Goal: Information Seeking & Learning: Learn about a topic

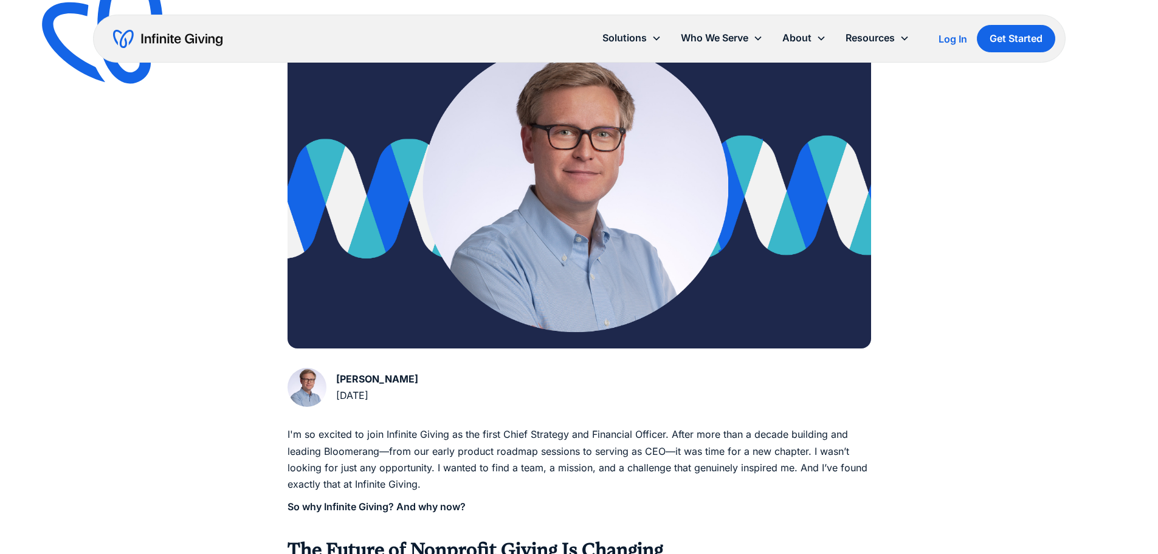
scroll to position [547, 0]
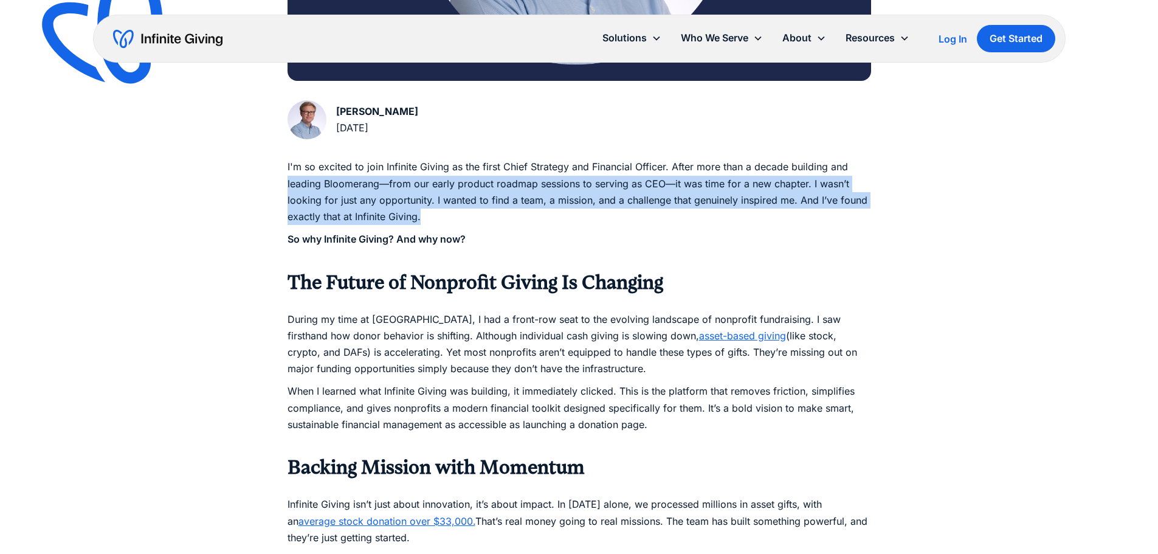
drag, startPoint x: 905, startPoint y: 210, endPoint x: 280, endPoint y: 179, distance: 625.3
click at [280, 179] on div "About Us Why I Joined Infinite Giving as Chief Strategy & Finance Officer Infin…" at bounding box center [579, 342] width 1158 height 1778
drag, startPoint x: 283, startPoint y: 215, endPoint x: 282, endPoint y: 187, distance: 28.6
click at [282, 187] on div "About Us Why I Joined Infinite Giving as Chief Strategy & Finance Officer Infin…" at bounding box center [579, 342] width 1158 height 1778
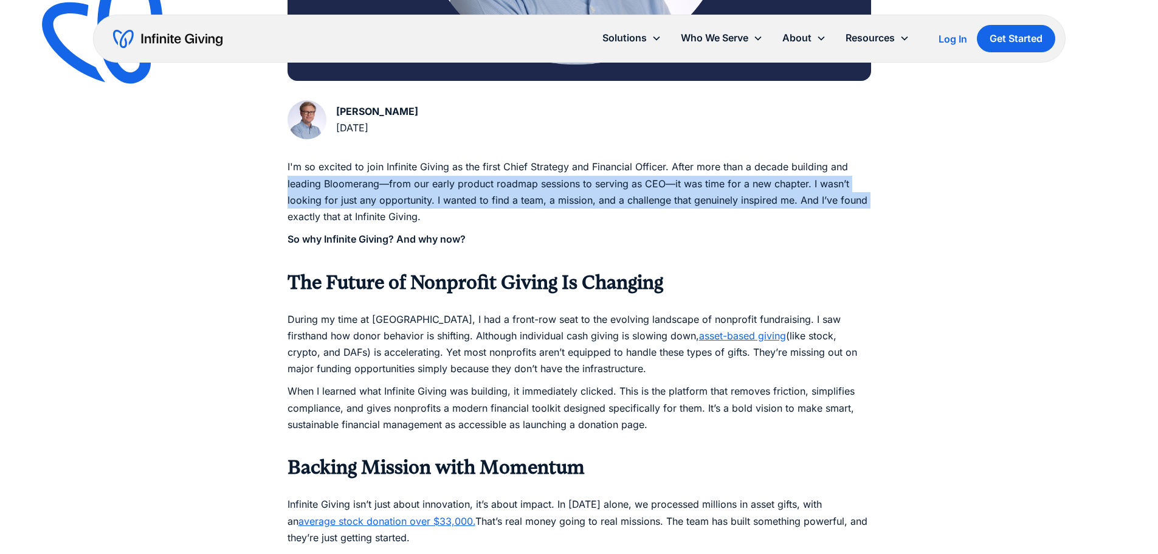
click at [282, 187] on div "About Us Why I Joined Infinite Giving as Chief Strategy & Finance Officer Infin…" at bounding box center [579, 342] width 1158 height 1778
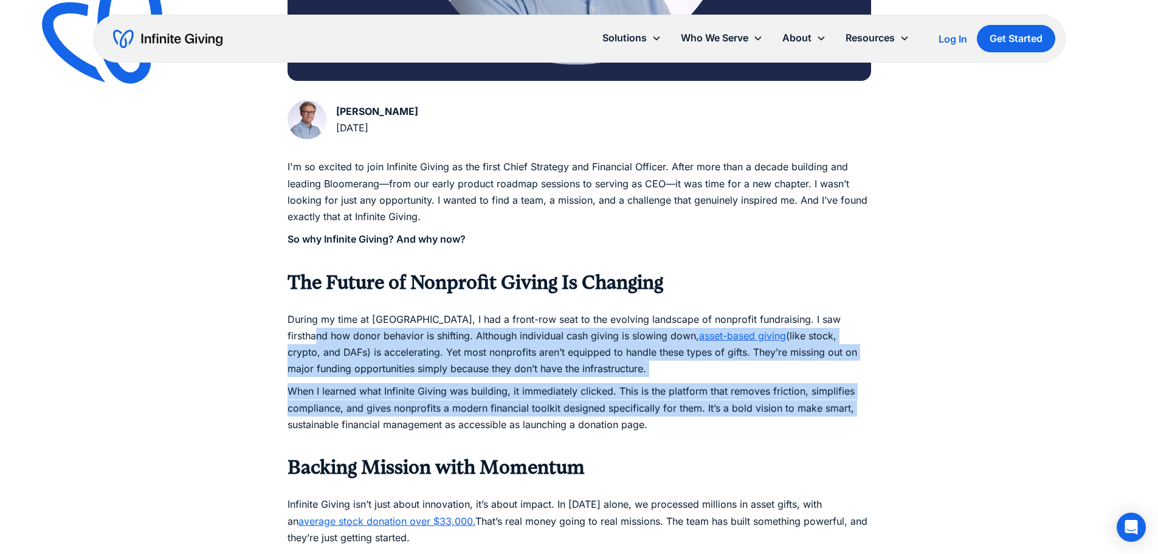
drag, startPoint x: 288, startPoint y: 426, endPoint x: 279, endPoint y: 337, distance: 89.2
click at [279, 337] on div "About Us Why I Joined Infinite Giving as Chief Strategy & Finance Officer Infin…" at bounding box center [579, 342] width 1158 height 1778
drag, startPoint x: 279, startPoint y: 337, endPoint x: 850, endPoint y: 404, distance: 574.4
click at [850, 404] on div "About Us Why I Joined Infinite Giving as Chief Strategy & Finance Officer Infin…" at bounding box center [579, 342] width 1158 height 1778
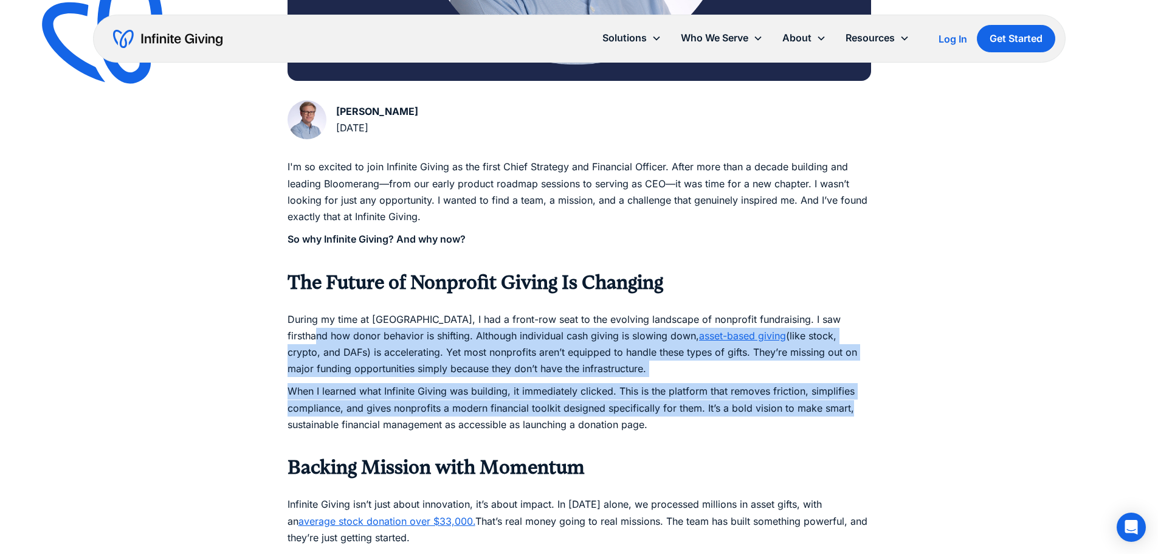
click at [850, 404] on p "When I learned what Infinite Giving was building, it immediately clicked. This …" at bounding box center [580, 416] width 584 height 66
drag, startPoint x: 874, startPoint y: 410, endPoint x: 283, endPoint y: 341, distance: 594.5
click at [283, 341] on div "About Us Why I Joined Infinite Giving as Chief Strategy & Finance Officer Infin…" at bounding box center [579, 342] width 1158 height 1778
drag, startPoint x: 283, startPoint y: 341, endPoint x: 888, endPoint y: 408, distance: 608.2
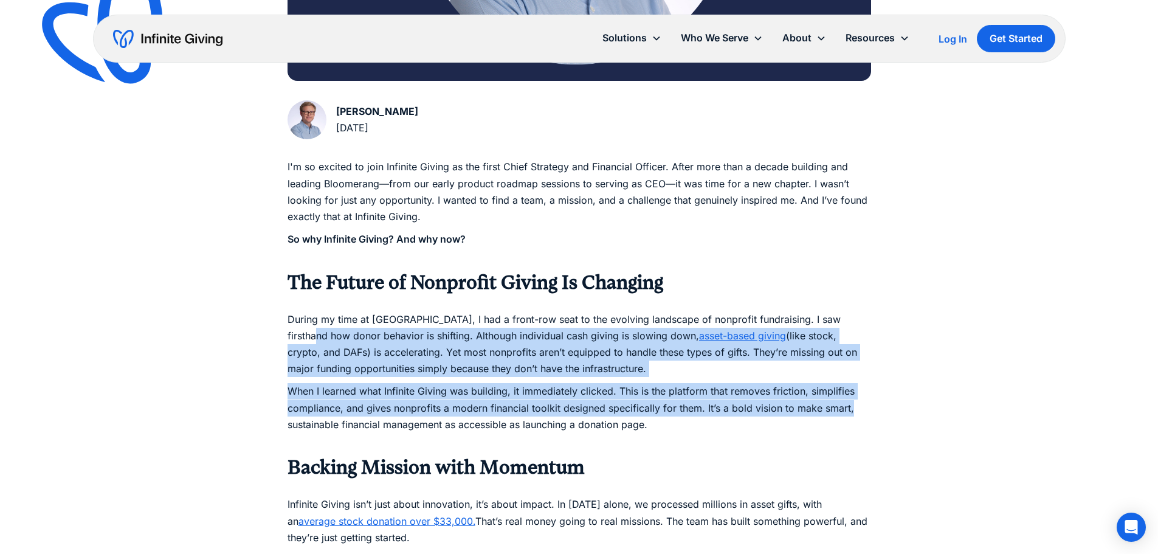
click at [888, 408] on div "About Us Why I Joined Infinite Giving as Chief Strategy & Finance Officer Infin…" at bounding box center [579, 342] width 1158 height 1778
drag, startPoint x: 888, startPoint y: 408, endPoint x: 274, endPoint y: 344, distance: 617.6
click at [274, 344] on div "About Us Why I Joined Infinite Giving as Chief Strategy & Finance Officer Infin…" at bounding box center [579, 342] width 1158 height 1778
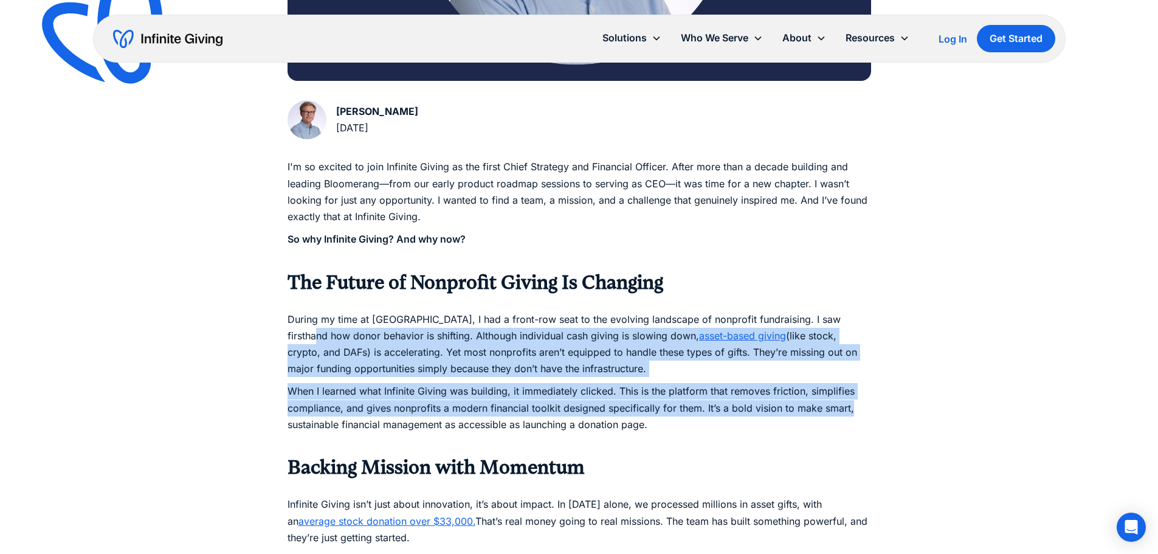
drag, startPoint x: 274, startPoint y: 344, endPoint x: 944, endPoint y: 414, distance: 673.8
click at [944, 414] on div "About Us Why I Joined Infinite Giving as Chief Strategy & Finance Officer Infin…" at bounding box center [579, 342] width 1158 height 1778
drag, startPoint x: 944, startPoint y: 414, endPoint x: 263, endPoint y: 337, distance: 684.8
click at [263, 337] on div "About Us Why I Joined Infinite Giving as Chief Strategy & Finance Officer Infin…" at bounding box center [579, 342] width 1158 height 1778
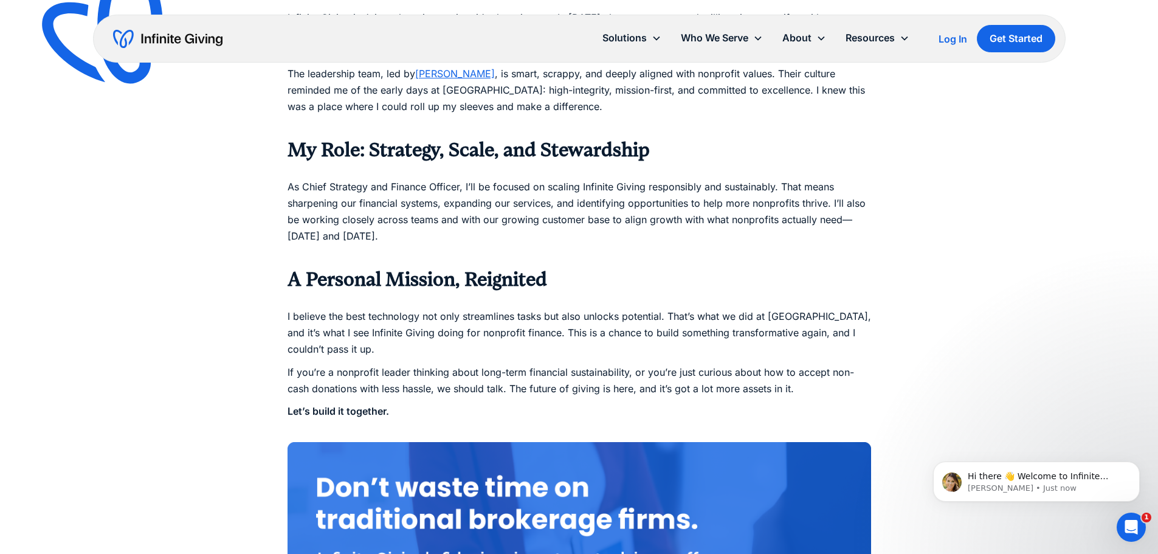
scroll to position [0, 0]
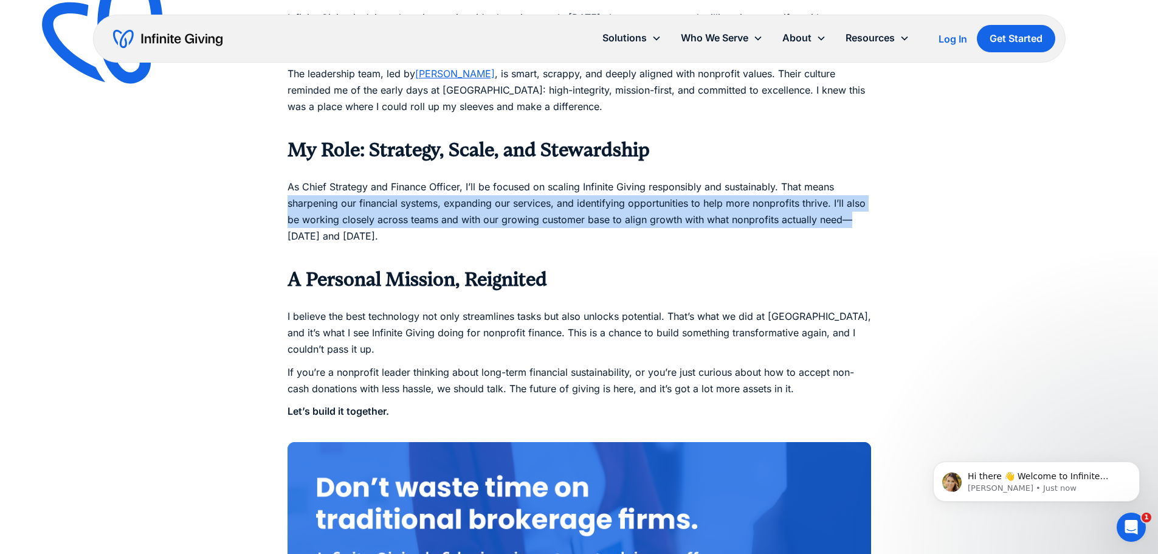
drag, startPoint x: 286, startPoint y: 240, endPoint x: 286, endPoint y: 203, distance: 36.5
drag, startPoint x: 286, startPoint y: 203, endPoint x: 1031, endPoint y: 215, distance: 745.6
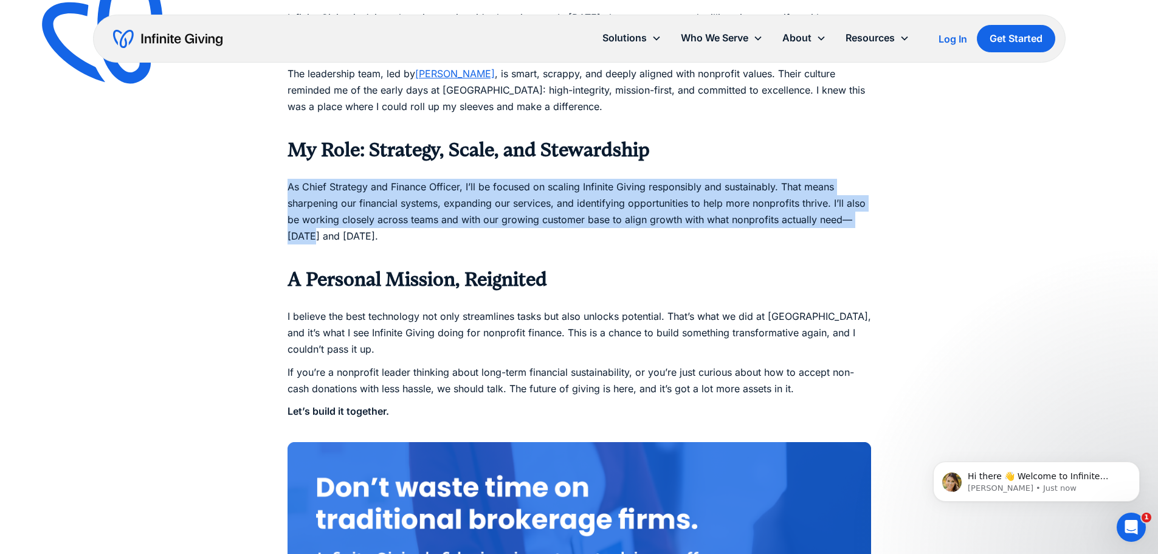
drag, startPoint x: 1031, startPoint y: 215, endPoint x: 261, endPoint y: 193, distance: 770.8
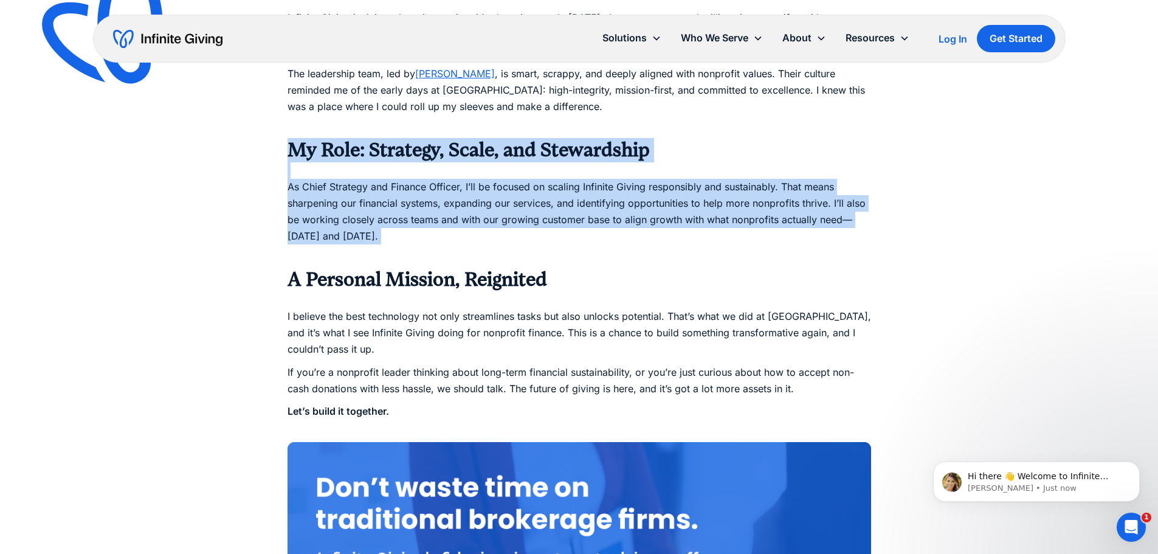
drag, startPoint x: 448, startPoint y: 246, endPoint x: 195, endPoint y: 159, distance: 267.7
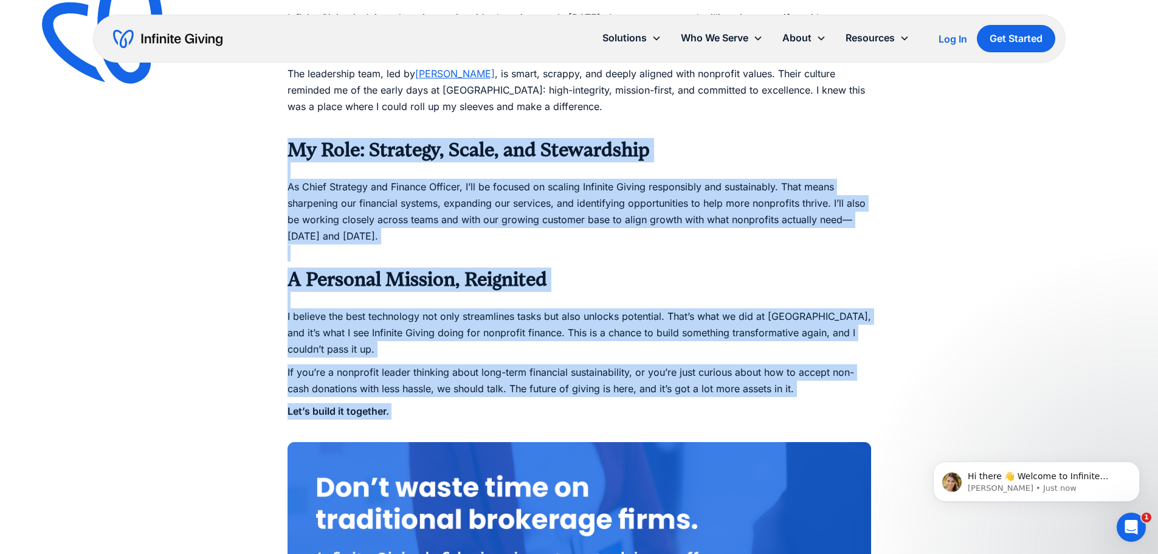
drag, startPoint x: 195, startPoint y: 159, endPoint x: 941, endPoint y: 399, distance: 783.9
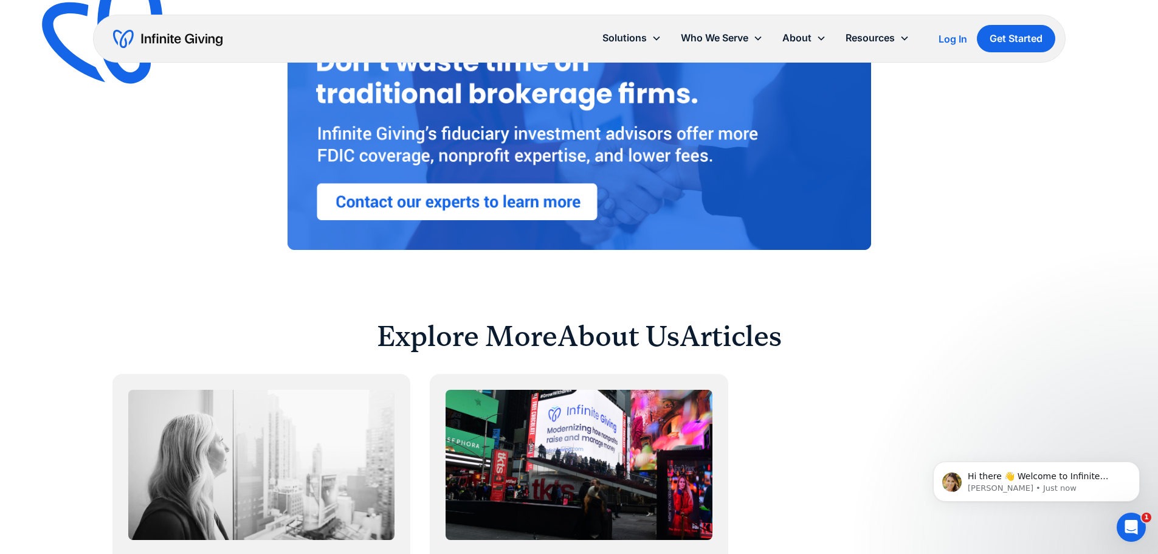
scroll to position [1338, 0]
